Goal: Transaction & Acquisition: Purchase product/service

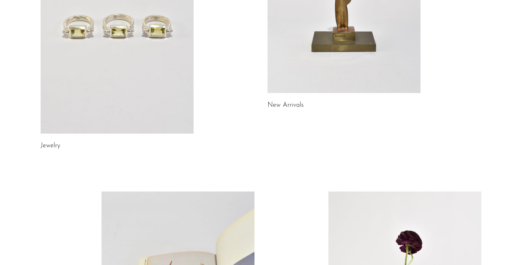
scroll to position [181, 0]
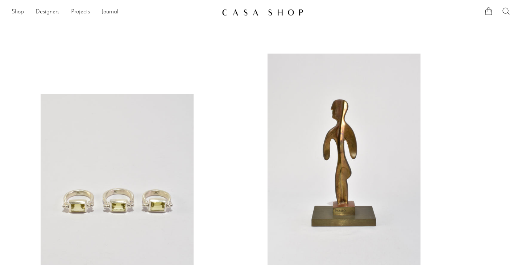
click at [16, 12] on link "Shop" at bounding box center [18, 12] width 12 height 9
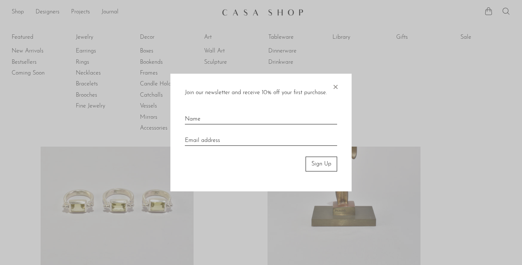
click at [339, 88] on span "×" at bounding box center [335, 85] width 7 height 23
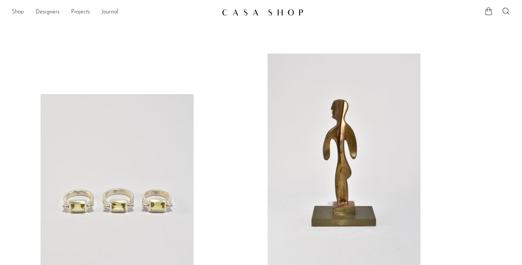
click at [24, 12] on link "Shop" at bounding box center [18, 12] width 12 height 9
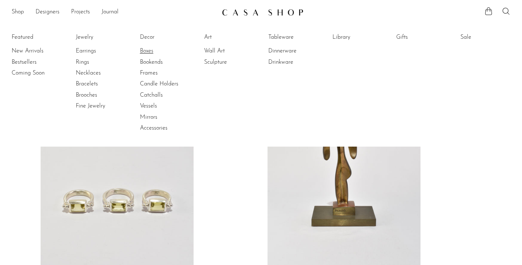
click at [146, 54] on link "Boxes" at bounding box center [167, 51] width 54 height 8
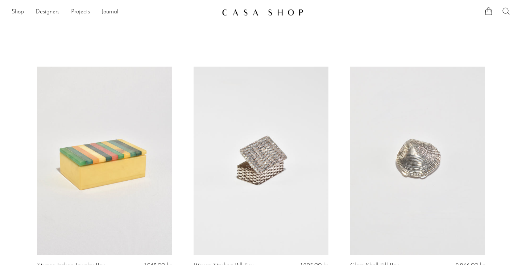
click at [509, 9] on icon at bounding box center [506, 11] width 9 height 9
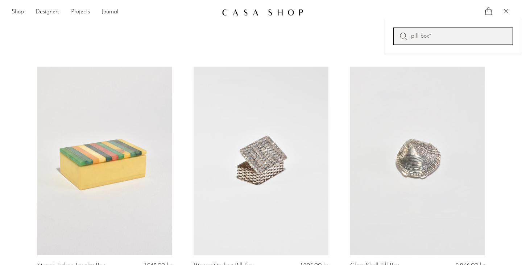
type input "pill box¨"
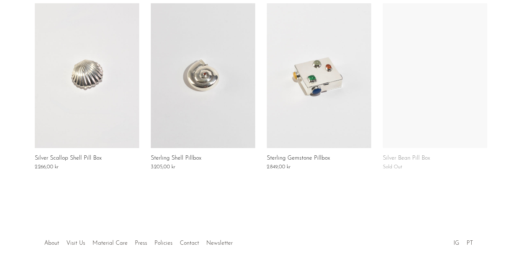
scroll to position [515, 0]
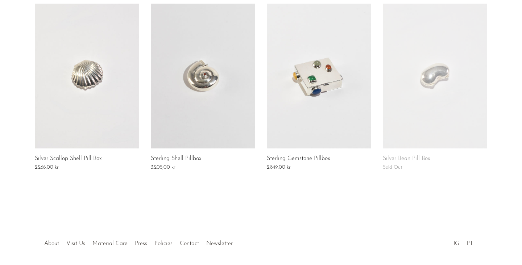
click at [305, 101] on link at bounding box center [319, 76] width 104 height 145
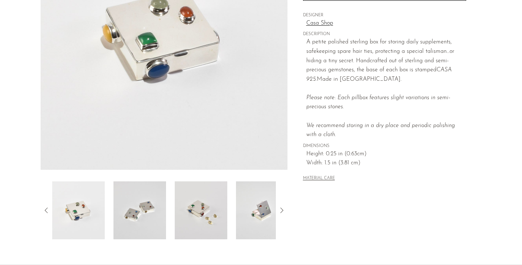
scroll to position [137, 0]
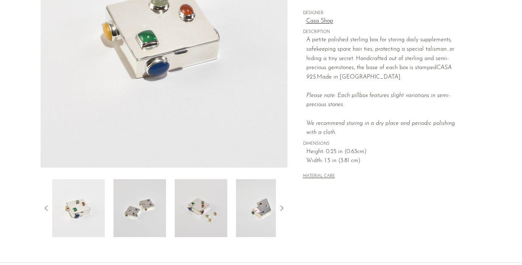
click at [204, 206] on img at bounding box center [201, 208] width 53 height 58
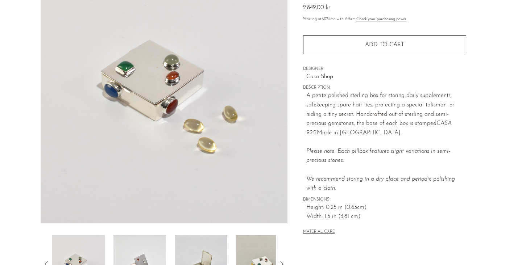
scroll to position [82, 0]
click at [71, 249] on img at bounding box center [78, 264] width 53 height 58
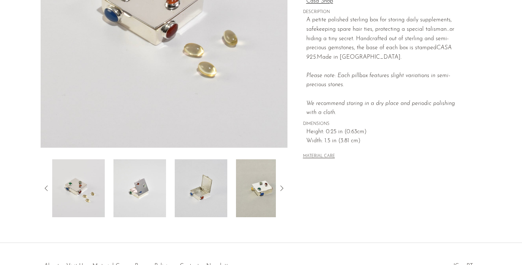
click at [49, 188] on icon at bounding box center [46, 188] width 9 height 9
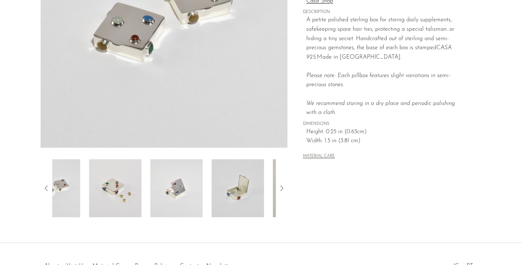
click at [49, 188] on icon at bounding box center [46, 188] width 9 height 9
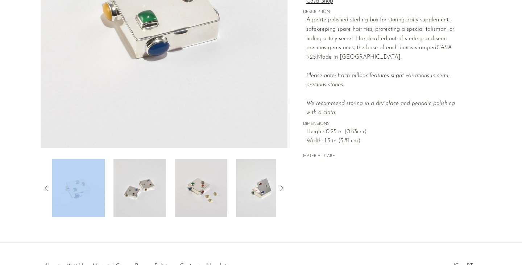
click at [96, 188] on img at bounding box center [78, 189] width 53 height 58
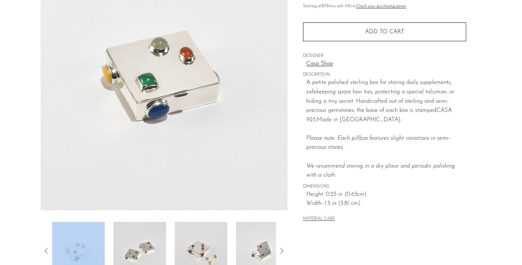
scroll to position [91, 0]
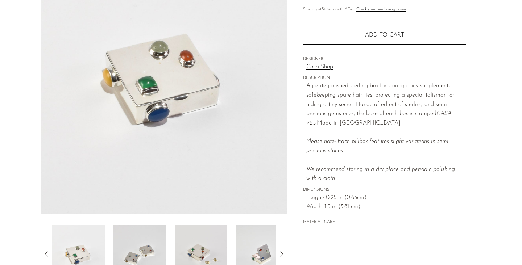
click at [27, 192] on section "Sterling Gemstone Pillbox 2.849,00 kr" at bounding box center [261, 113] width 522 height 342
click at [222, 201] on img at bounding box center [164, 78] width 247 height 272
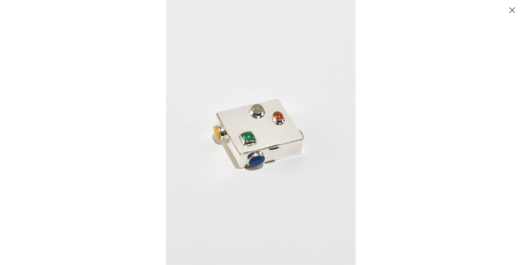
click at [512, 10] on button "Close" at bounding box center [512, 10] width 13 height 13
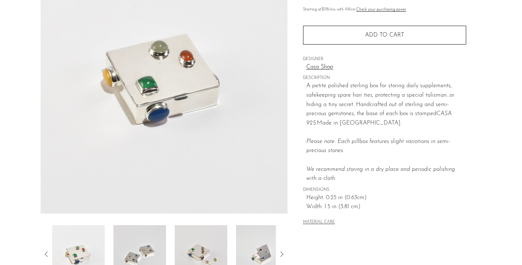
click at [206, 252] on img at bounding box center [201, 254] width 53 height 58
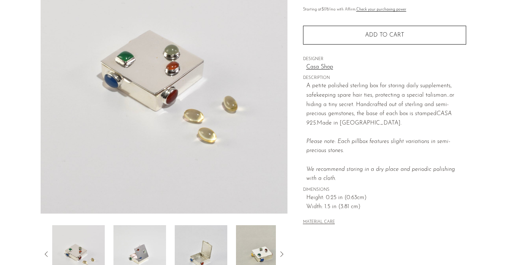
click at [47, 252] on icon at bounding box center [46, 254] width 3 height 5
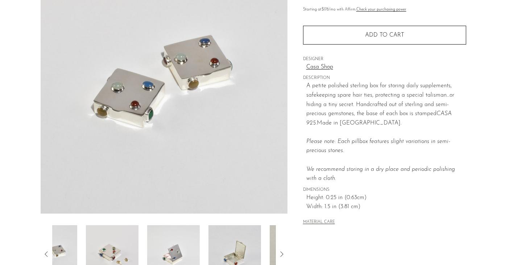
click at [47, 252] on icon at bounding box center [46, 254] width 3 height 5
